Goal: Transaction & Acquisition: Purchase product/service

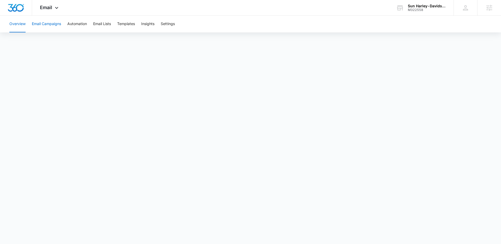
click at [49, 24] on button "Email Campaigns" at bounding box center [46, 24] width 29 height 17
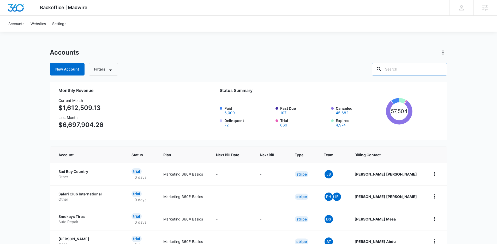
click at [419, 70] on input "text" at bounding box center [409, 69] width 75 height 13
type input "aqua teak"
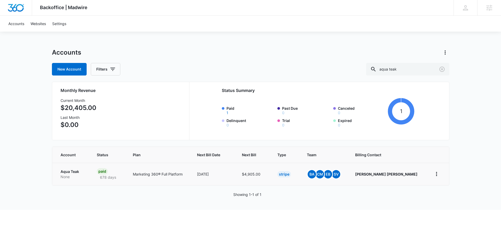
click at [67, 170] on p "Aqua Teak" at bounding box center [73, 171] width 24 height 5
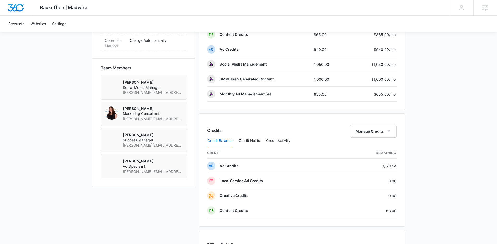
scroll to position [349, 0]
click at [379, 130] on button "Manage Credits" at bounding box center [373, 131] width 46 height 13
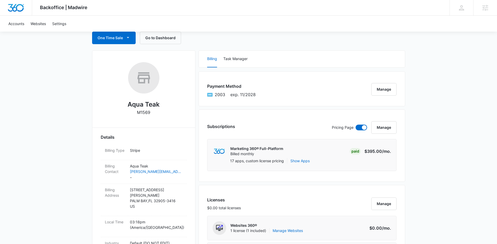
scroll to position [48, 0]
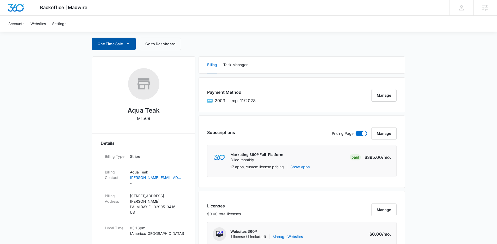
click at [126, 47] on button "One Time Sale" at bounding box center [114, 44] width 44 height 13
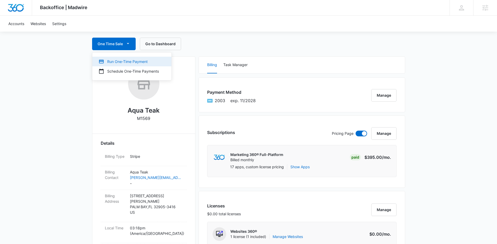
click at [121, 61] on div "Run One-Time Payment" at bounding box center [129, 61] width 60 height 5
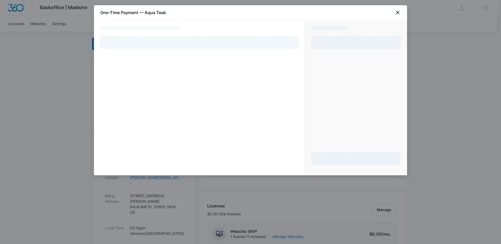
select select "pm_1OhFZIA4n8RTgNjU0OBkb7hT"
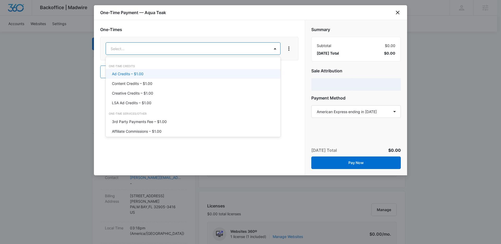
click at [154, 71] on div "Ad Credits – $1.00" at bounding box center [192, 73] width 161 height 5
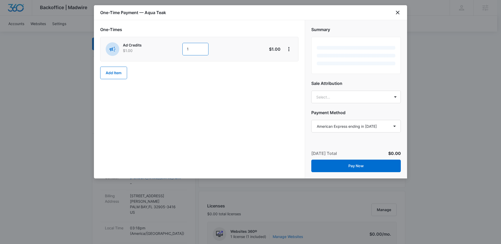
click at [202, 49] on input "1" at bounding box center [195, 49] width 26 height 13
type input "6500"
click at [215, 103] on div "One-Times Ad Credits $1.00 6500 $6,500.00 Add Item" at bounding box center [199, 99] width 211 height 158
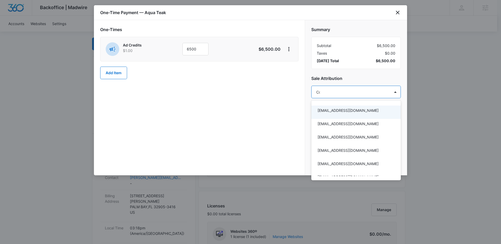
type input "[PERSON_NAME]"
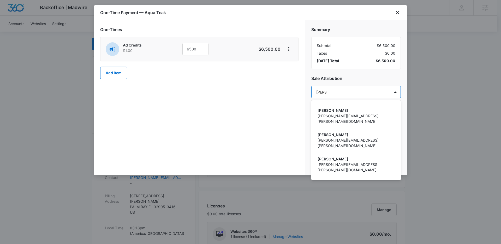
click at [344, 180] on p "[PERSON_NAME]" at bounding box center [355, 182] width 76 height 5
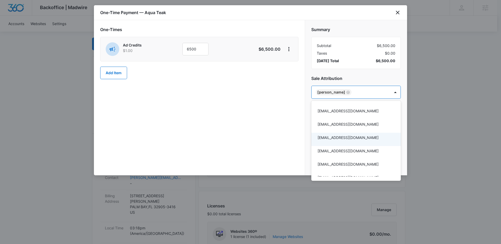
click at [269, 124] on div at bounding box center [250, 122] width 501 height 244
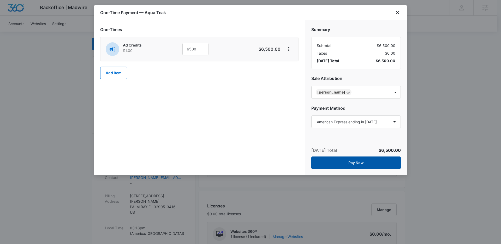
click at [339, 161] on button "Pay Now" at bounding box center [355, 162] width 89 height 13
